Goal: Transaction & Acquisition: Book appointment/travel/reservation

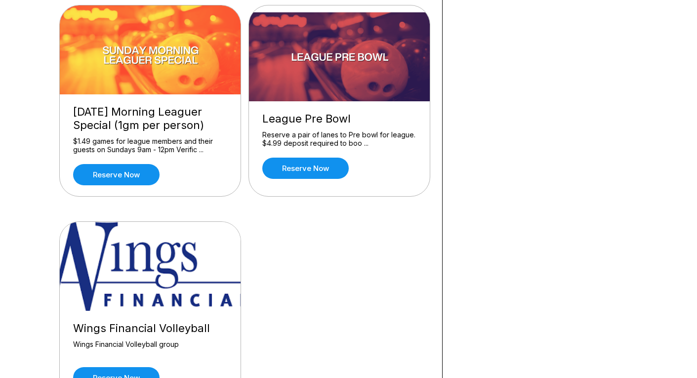
scroll to position [964, 0]
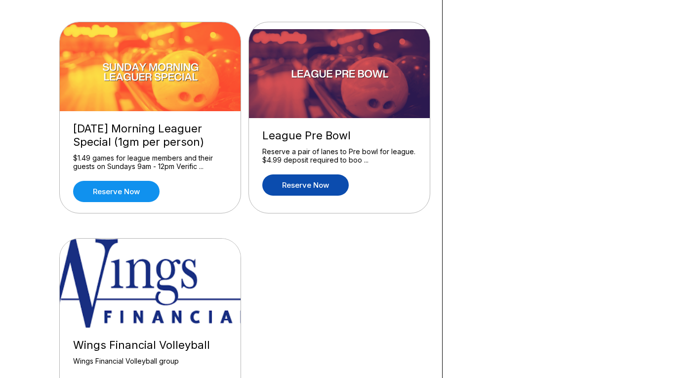
click at [314, 184] on link "Reserve now" at bounding box center [305, 184] width 86 height 21
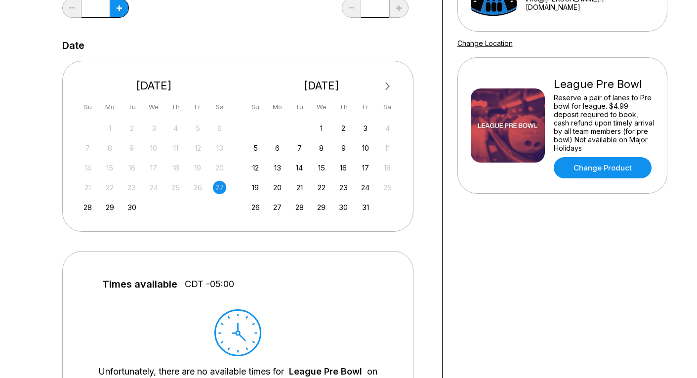
scroll to position [162, 0]
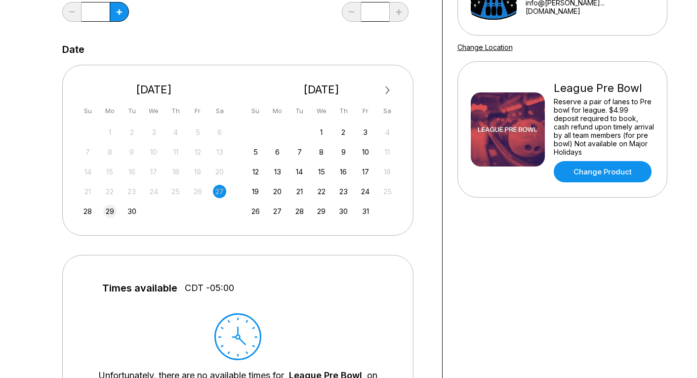
click at [110, 211] on div "29" at bounding box center [109, 211] width 13 height 13
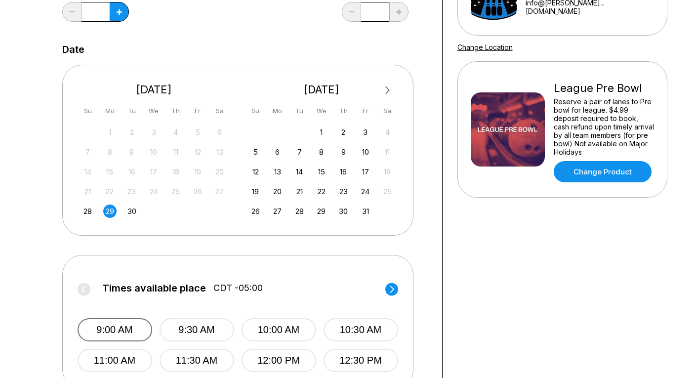
click at [125, 332] on button "9:00 AM" at bounding box center [115, 329] width 75 height 23
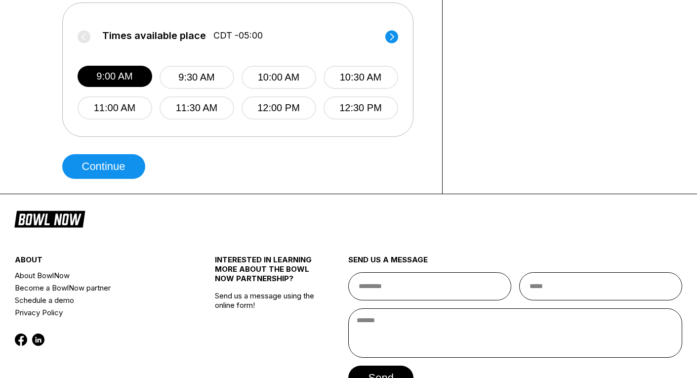
scroll to position [417, 0]
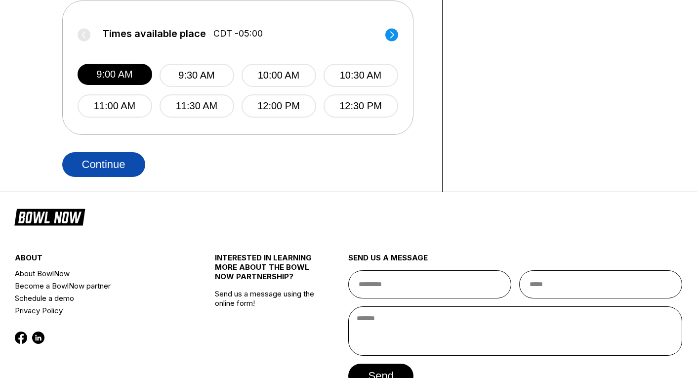
click at [111, 164] on button "Continue" at bounding box center [103, 164] width 83 height 25
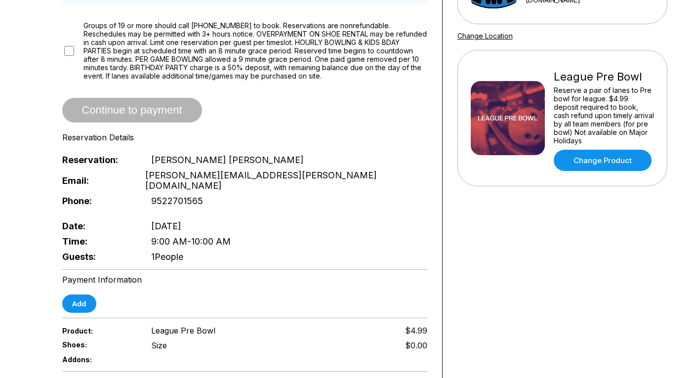
scroll to position [176, 0]
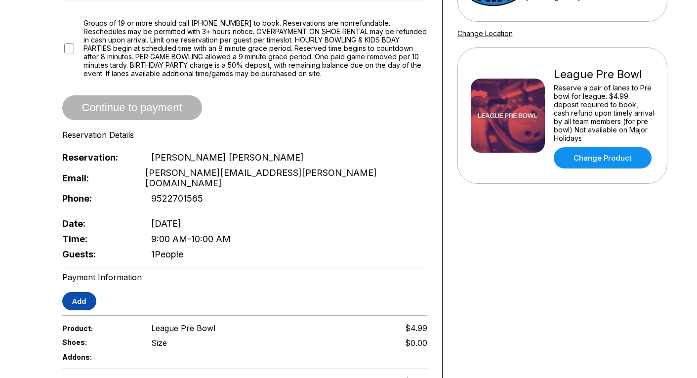
click at [82, 292] on button "Add" at bounding box center [79, 301] width 34 height 18
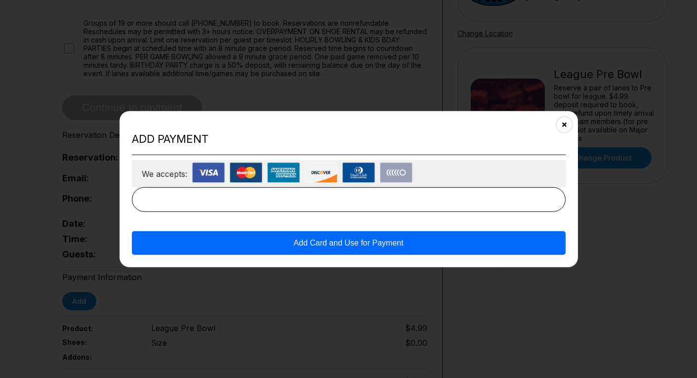
click at [317, 242] on button "Add Card and Use for Payment" at bounding box center [349, 243] width 434 height 24
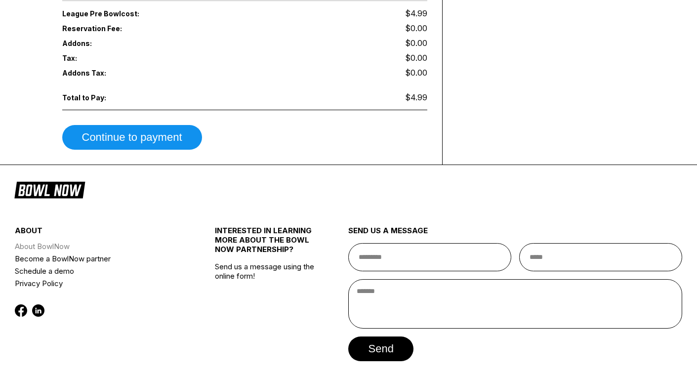
scroll to position [545, 0]
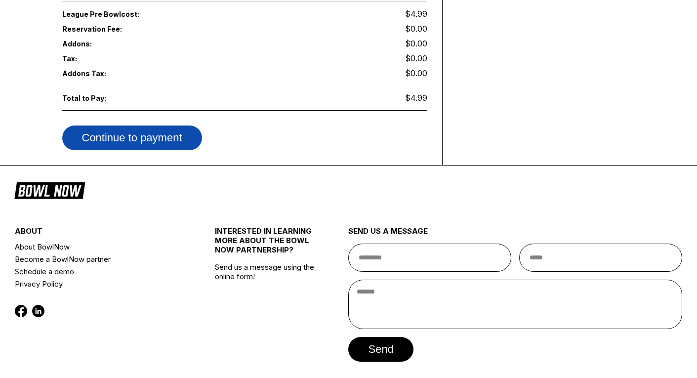
click at [141, 125] on button "Continue to payment" at bounding box center [132, 137] width 140 height 25
